Goal: Task Accomplishment & Management: Use online tool/utility

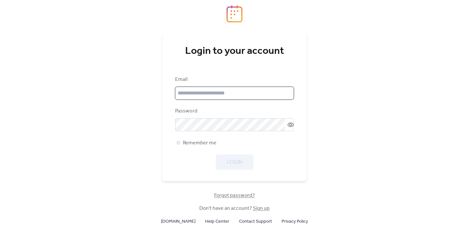
click at [236, 91] on input "email" at bounding box center [234, 93] width 119 height 13
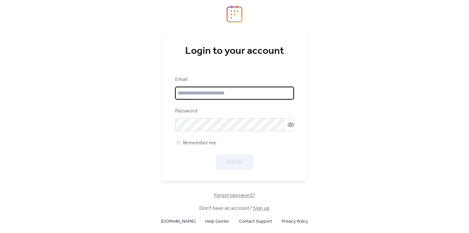
click at [236, 91] on input "email" at bounding box center [234, 93] width 119 height 13
type input "**********"
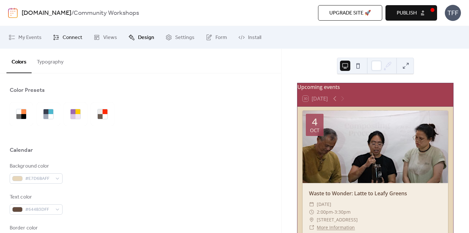
click at [66, 37] on span "Connect" at bounding box center [73, 38] width 20 height 8
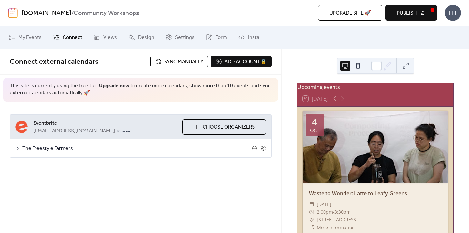
click at [185, 62] on span "Sync manually" at bounding box center [183, 62] width 39 height 8
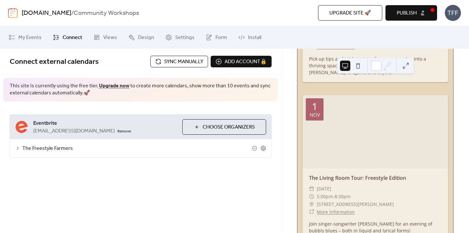
scroll to position [1020, 0]
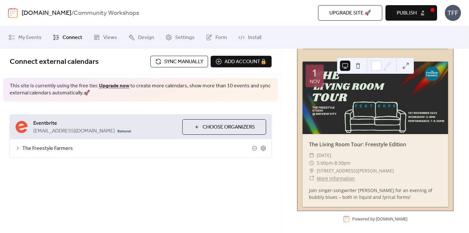
click at [398, 12] on span "Publish" at bounding box center [406, 13] width 20 height 8
